Goal: Transaction & Acquisition: Obtain resource

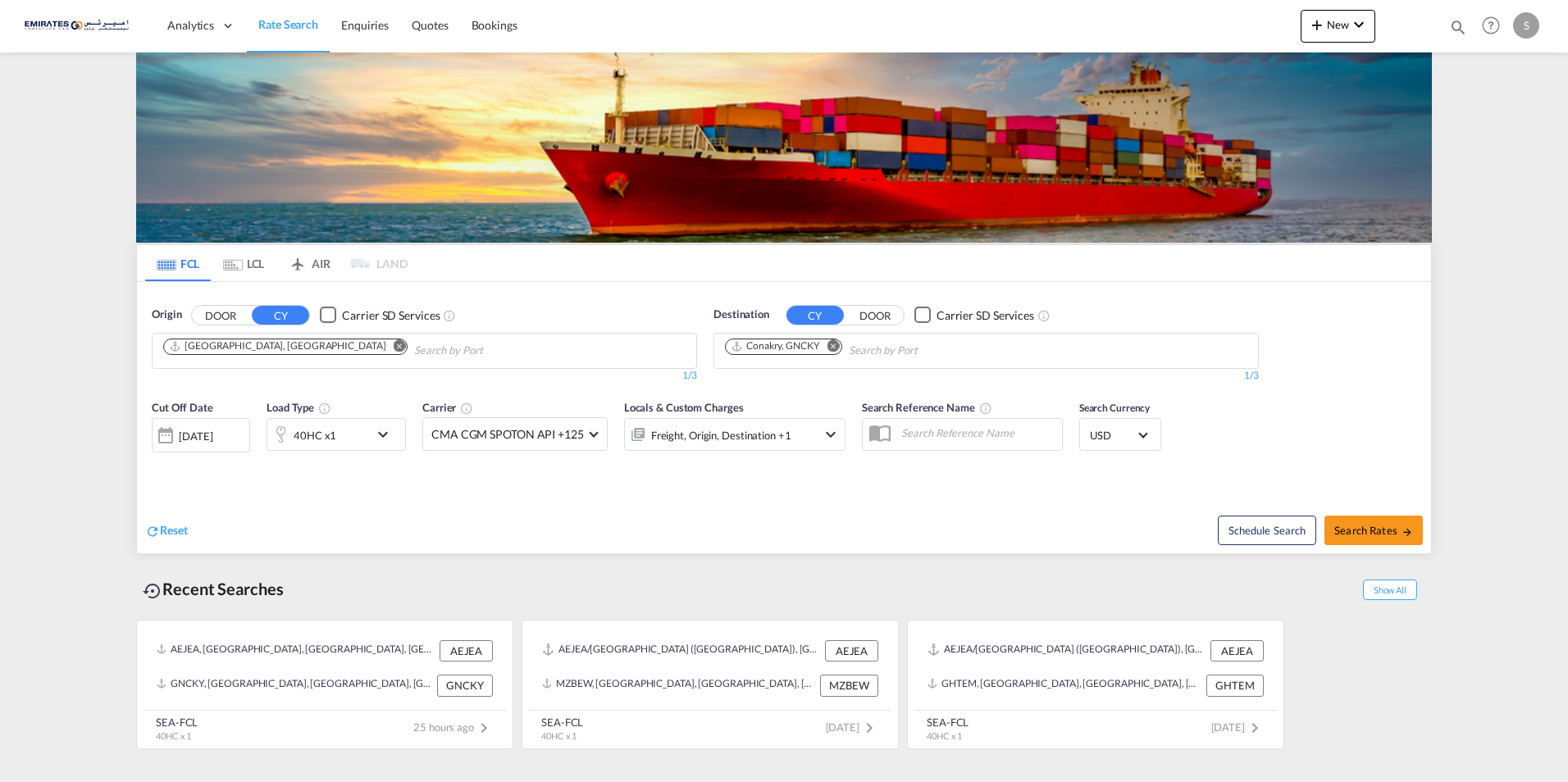
click at [836, 346] on md-icon "Remove" at bounding box center [834, 346] width 12 height 12
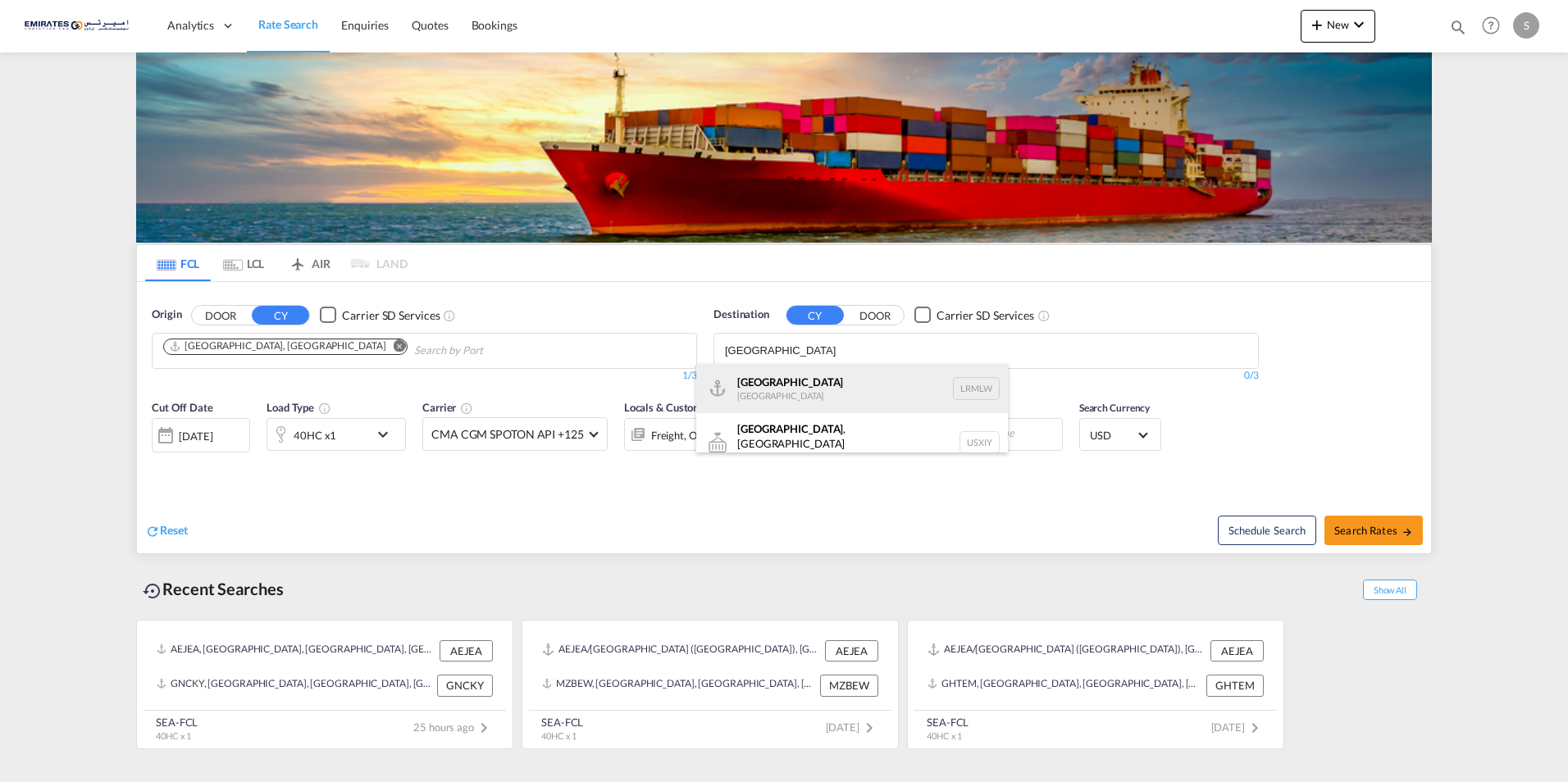
type input "[GEOGRAPHIC_DATA]"
click at [757, 387] on div "Monrovia [GEOGRAPHIC_DATA] LRMLW" at bounding box center [851, 388] width 312 height 49
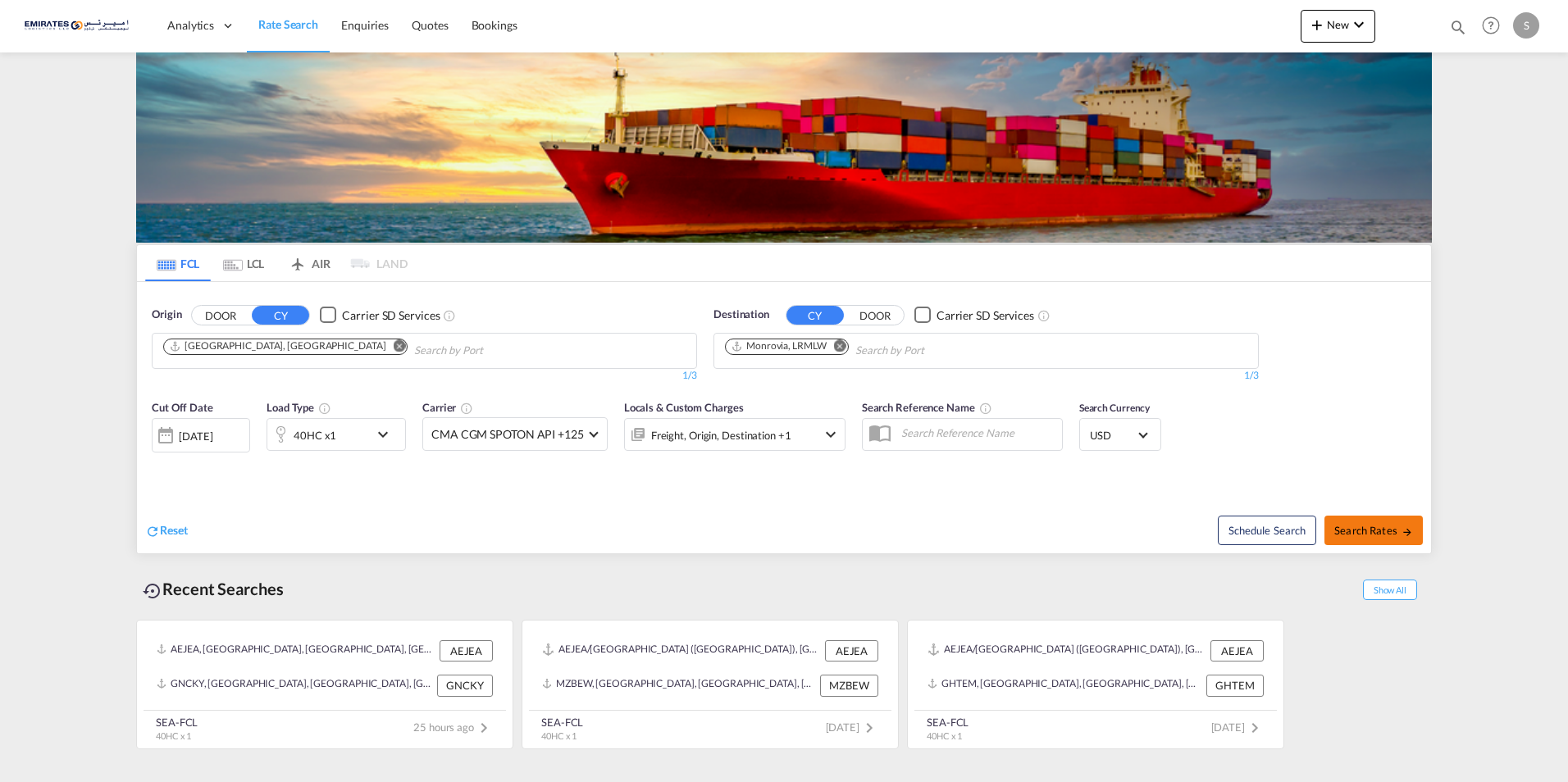
click at [1372, 527] on span "Search Rates" at bounding box center [1373, 530] width 79 height 13
type input "AEJEA to LRMLW / [DATE]"
